Goal: Navigation & Orientation: Find specific page/section

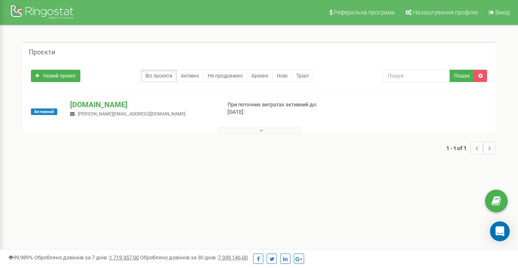
click at [128, 109] on p "[DOMAIN_NAME]" at bounding box center [142, 104] width 144 height 11
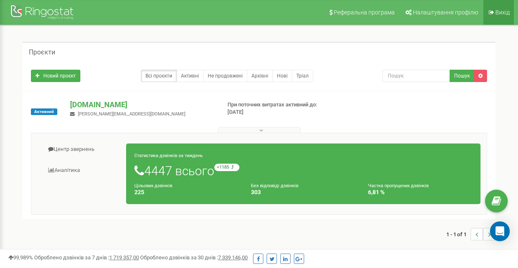
click at [496, 7] on link "Вихід" at bounding box center [498, 12] width 30 height 25
